Goal: Book appointment/travel/reservation

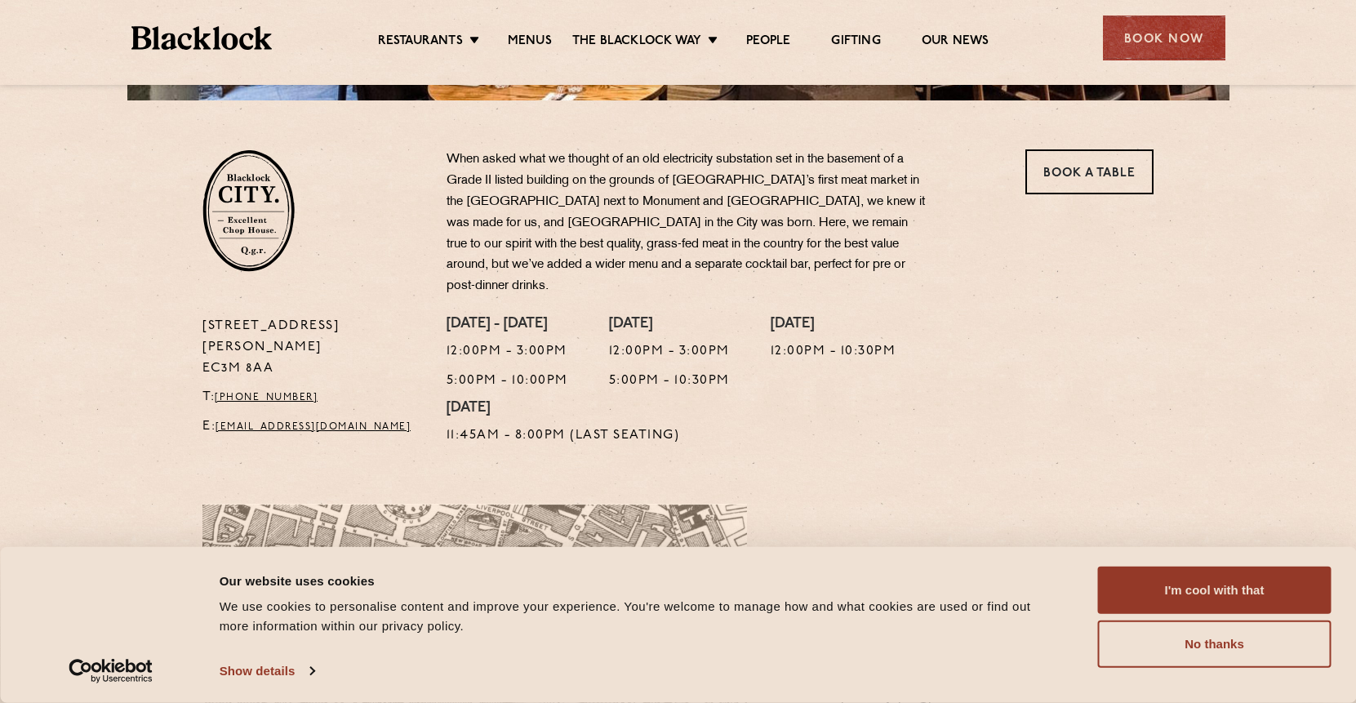
scroll to position [494, 0]
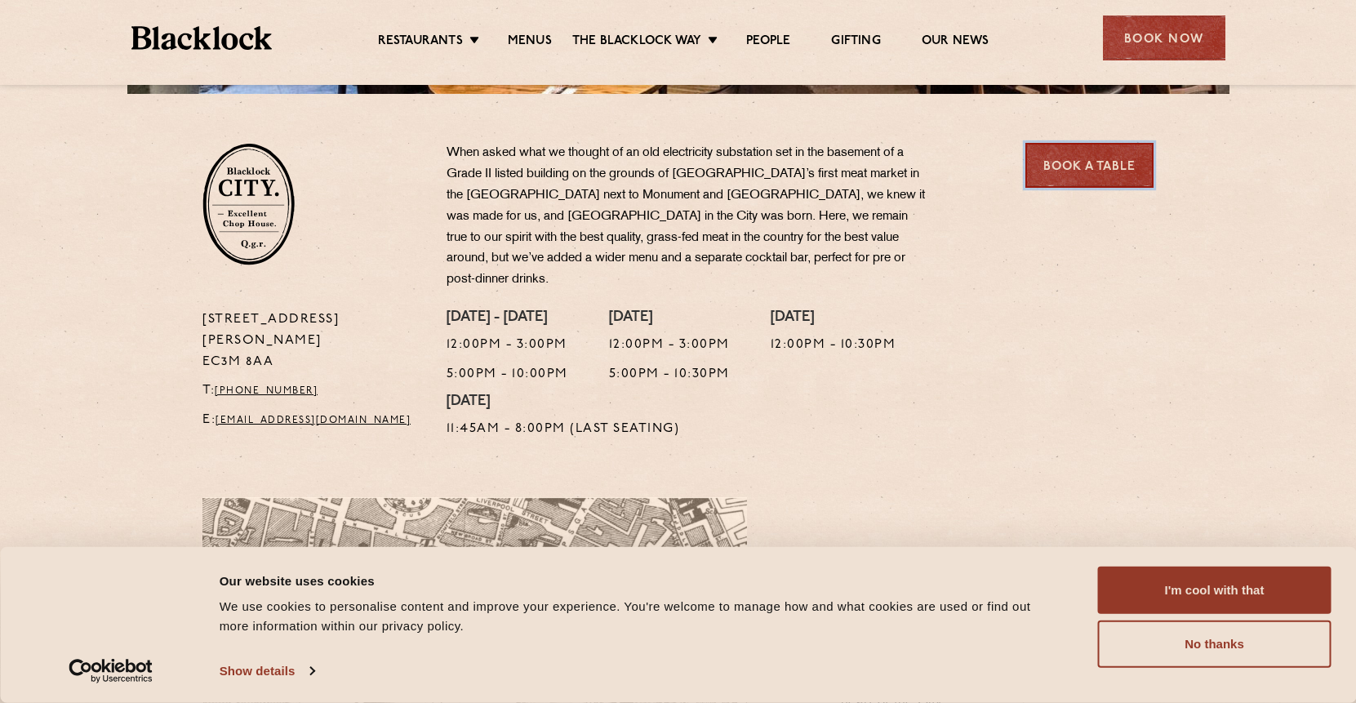
click at [1097, 158] on link "Book a Table" at bounding box center [1089, 165] width 128 height 45
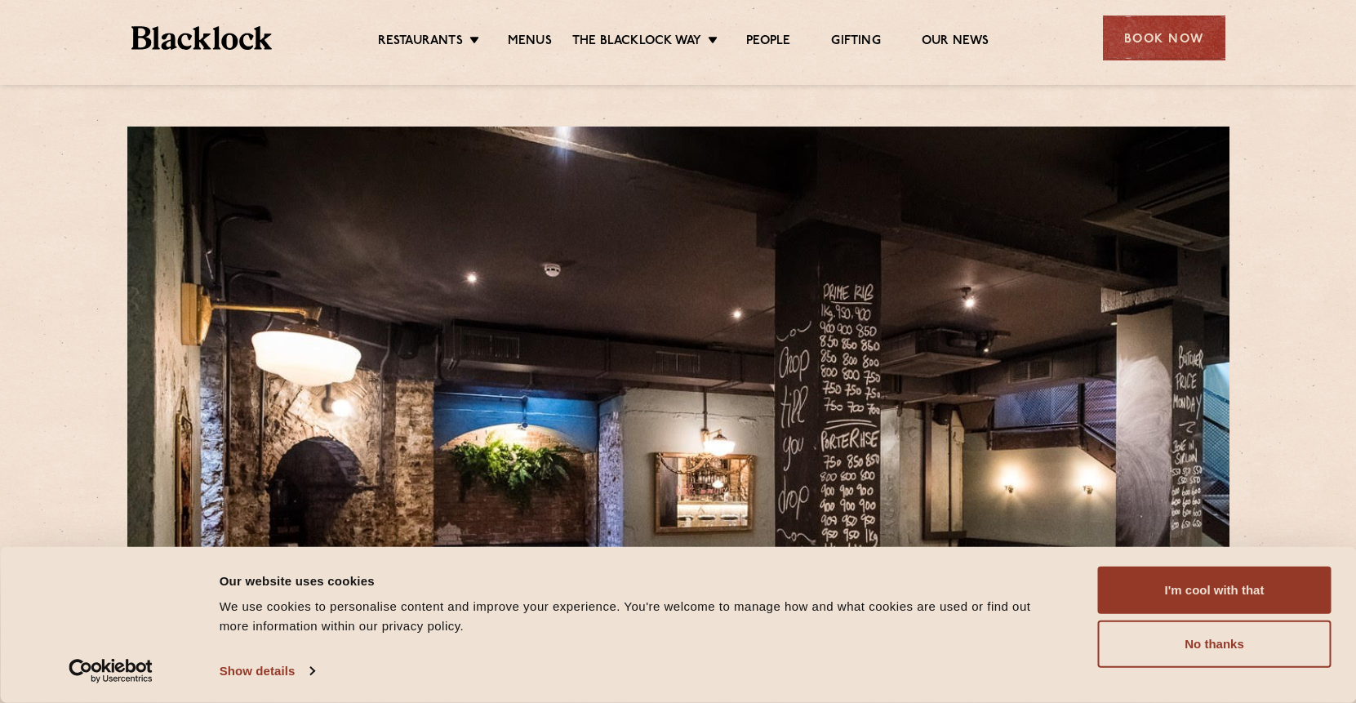
scroll to position [8, 0]
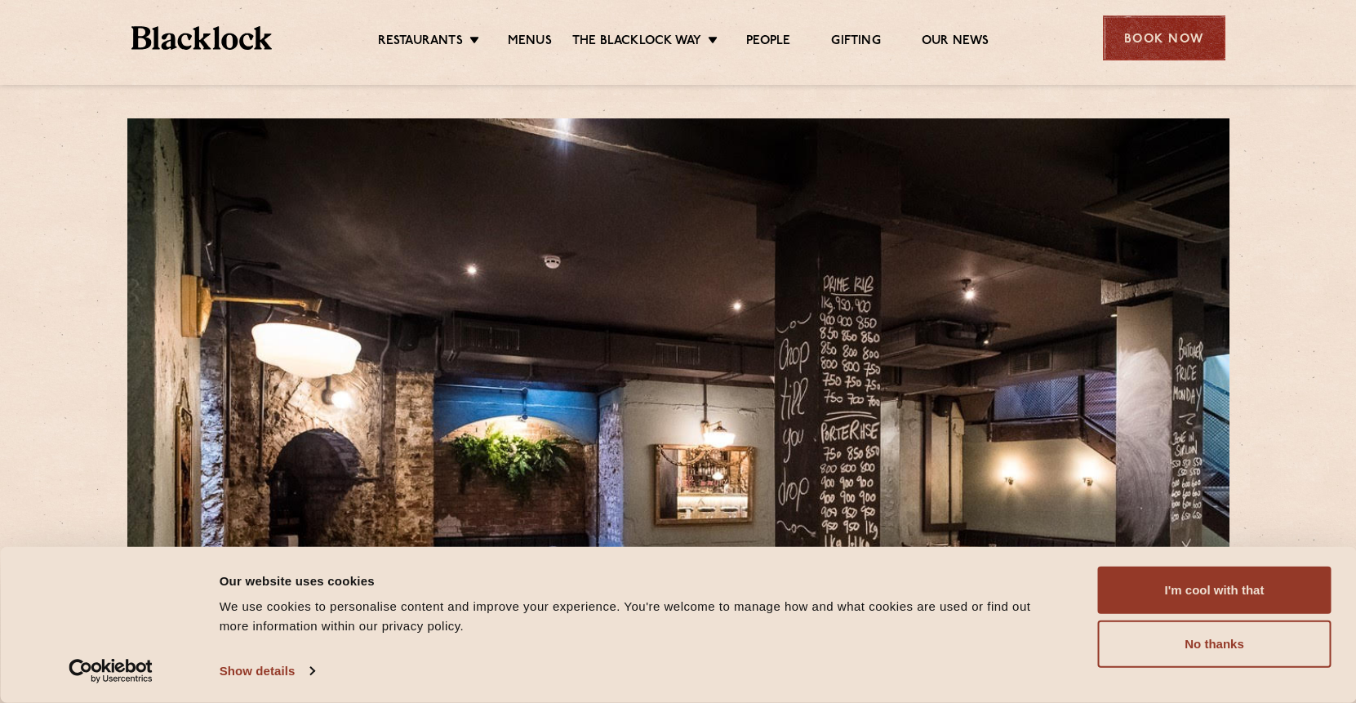
click at [1129, 43] on div "Book Now" at bounding box center [1164, 38] width 122 height 45
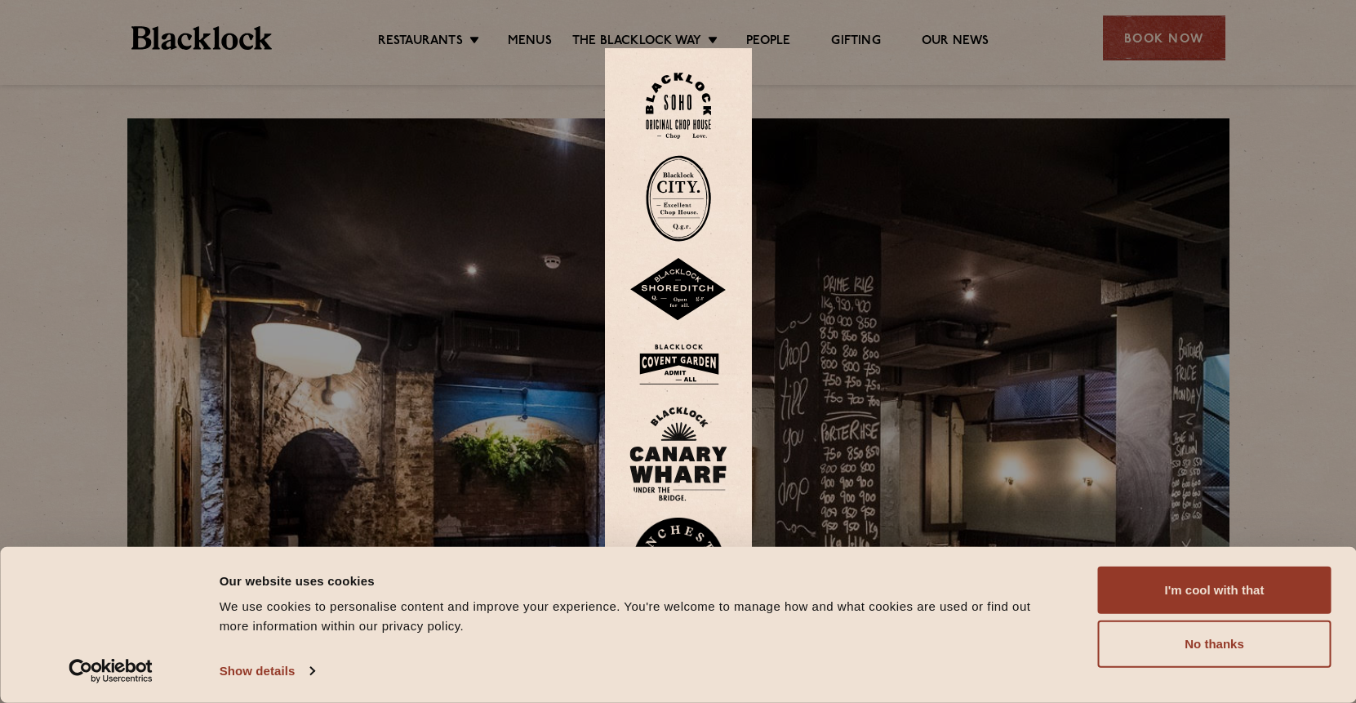
click at [680, 190] on img at bounding box center [678, 198] width 65 height 87
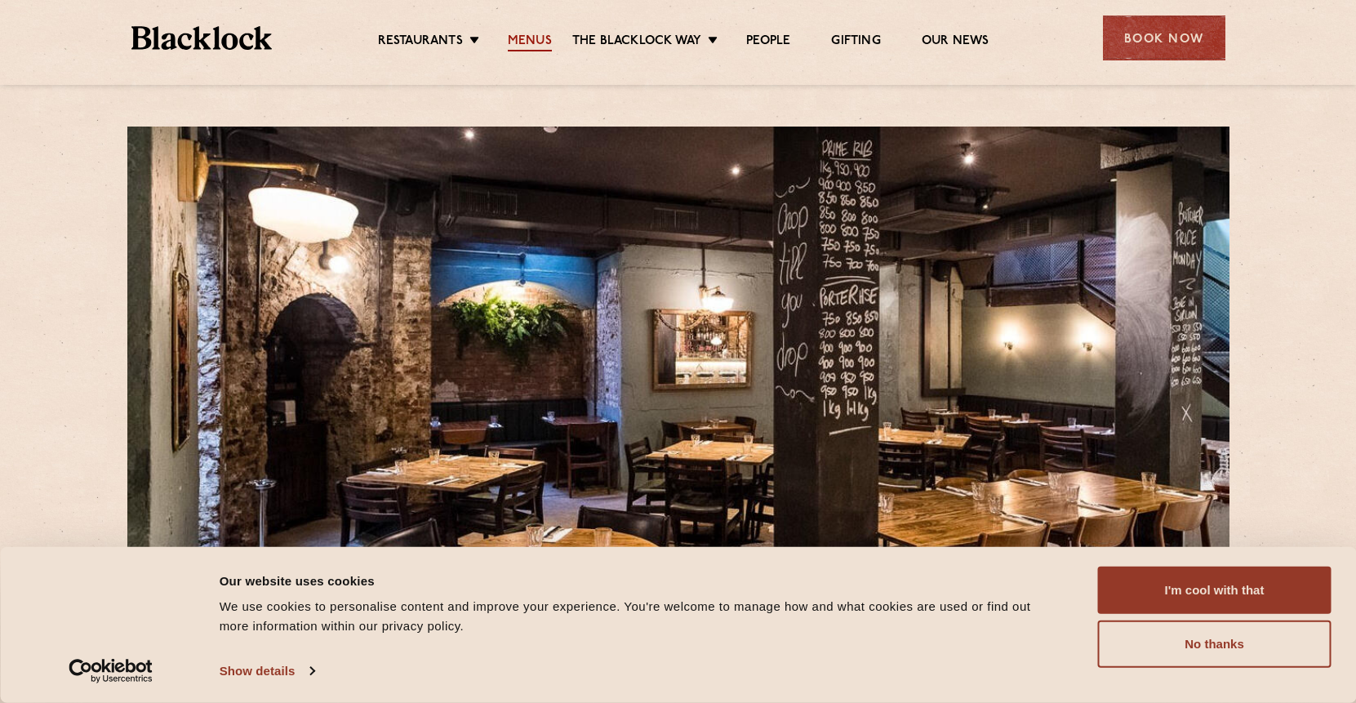
click at [538, 37] on link "Menus" at bounding box center [530, 42] width 44 height 18
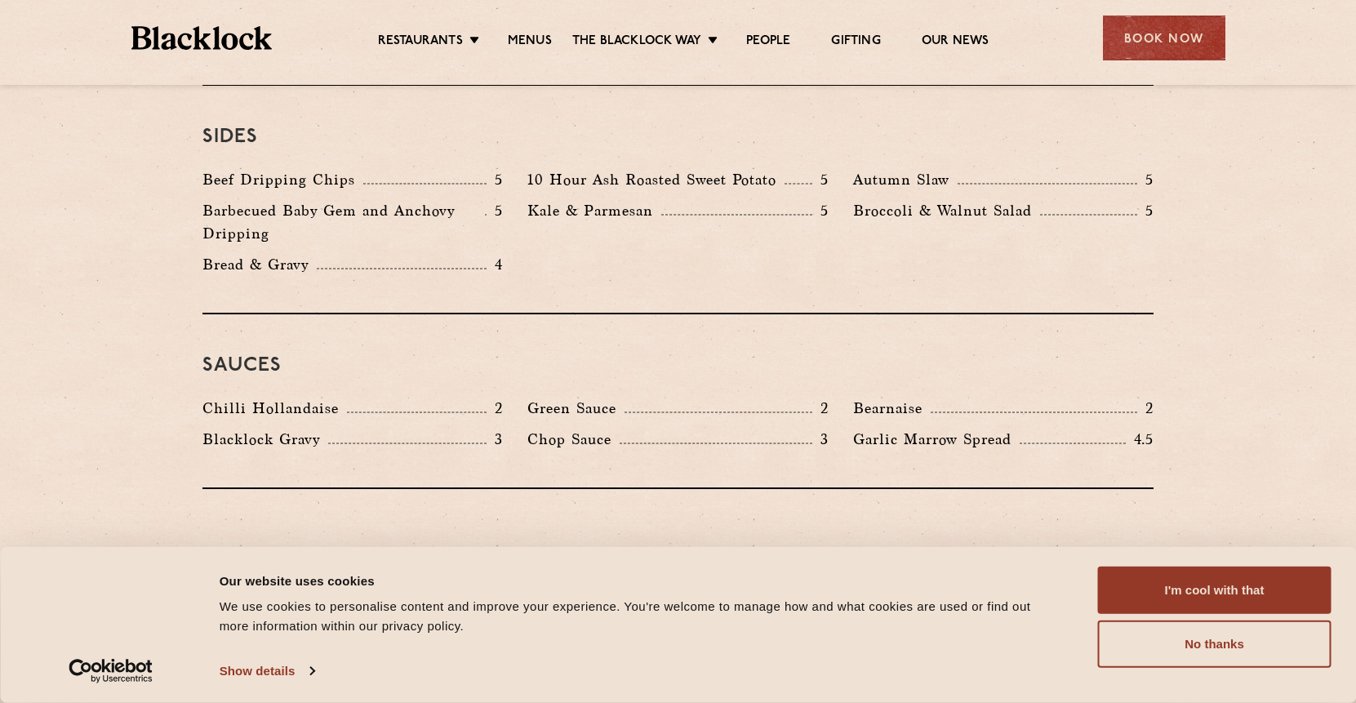
scroll to position [2485, 0]
